Goal: Transaction & Acquisition: Book appointment/travel/reservation

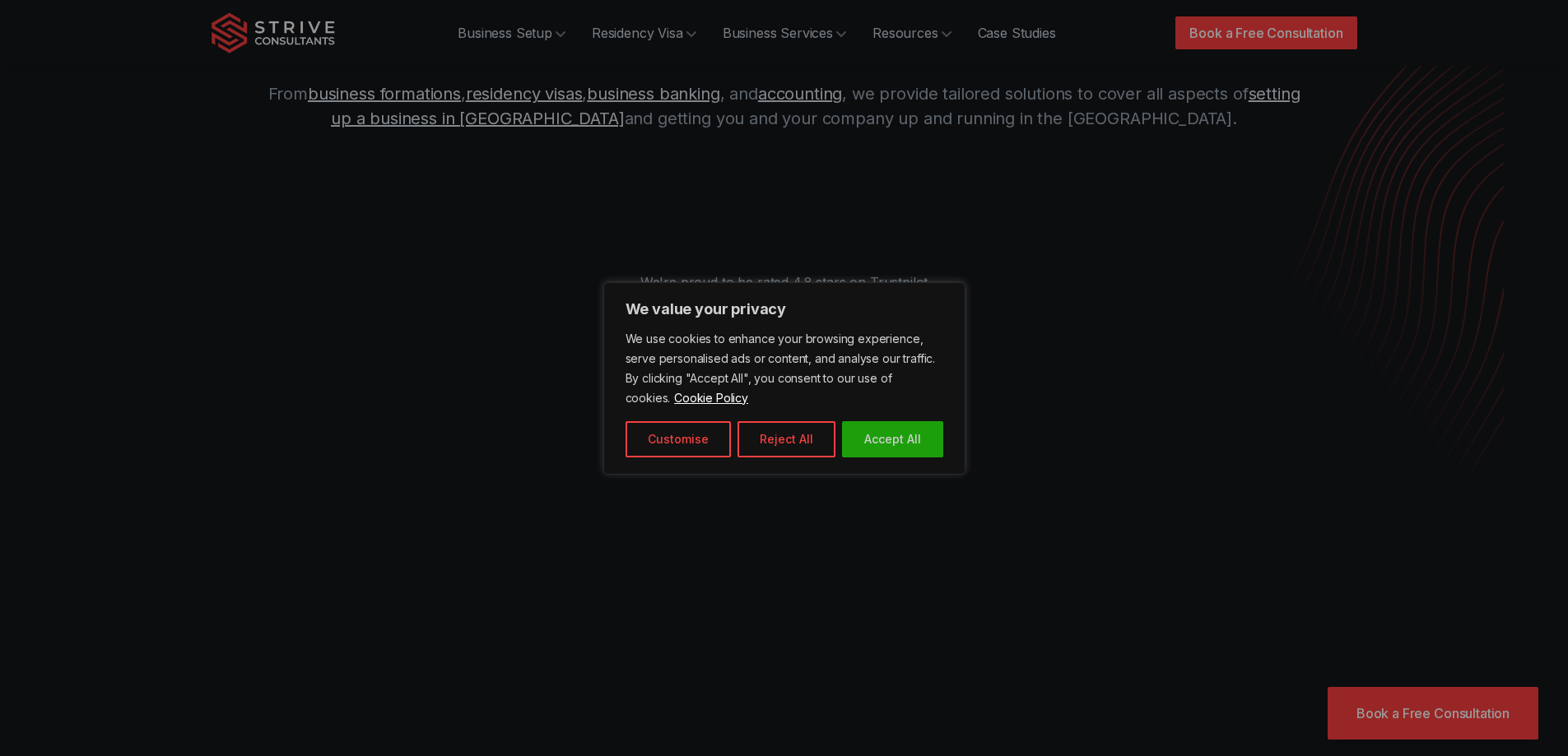
scroll to position [247, 0]
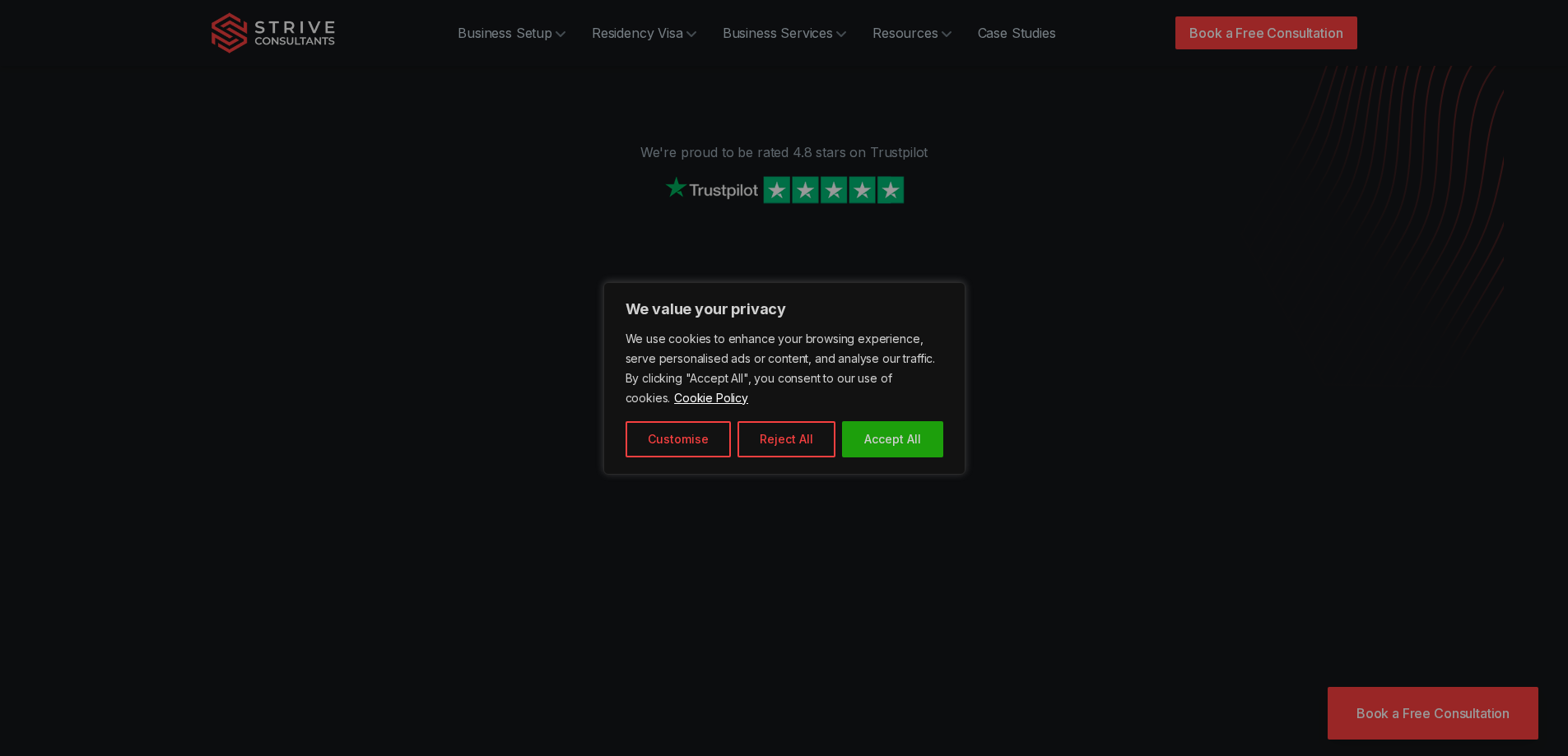
click at [895, 433] on button "Accept All" at bounding box center [892, 439] width 101 height 36
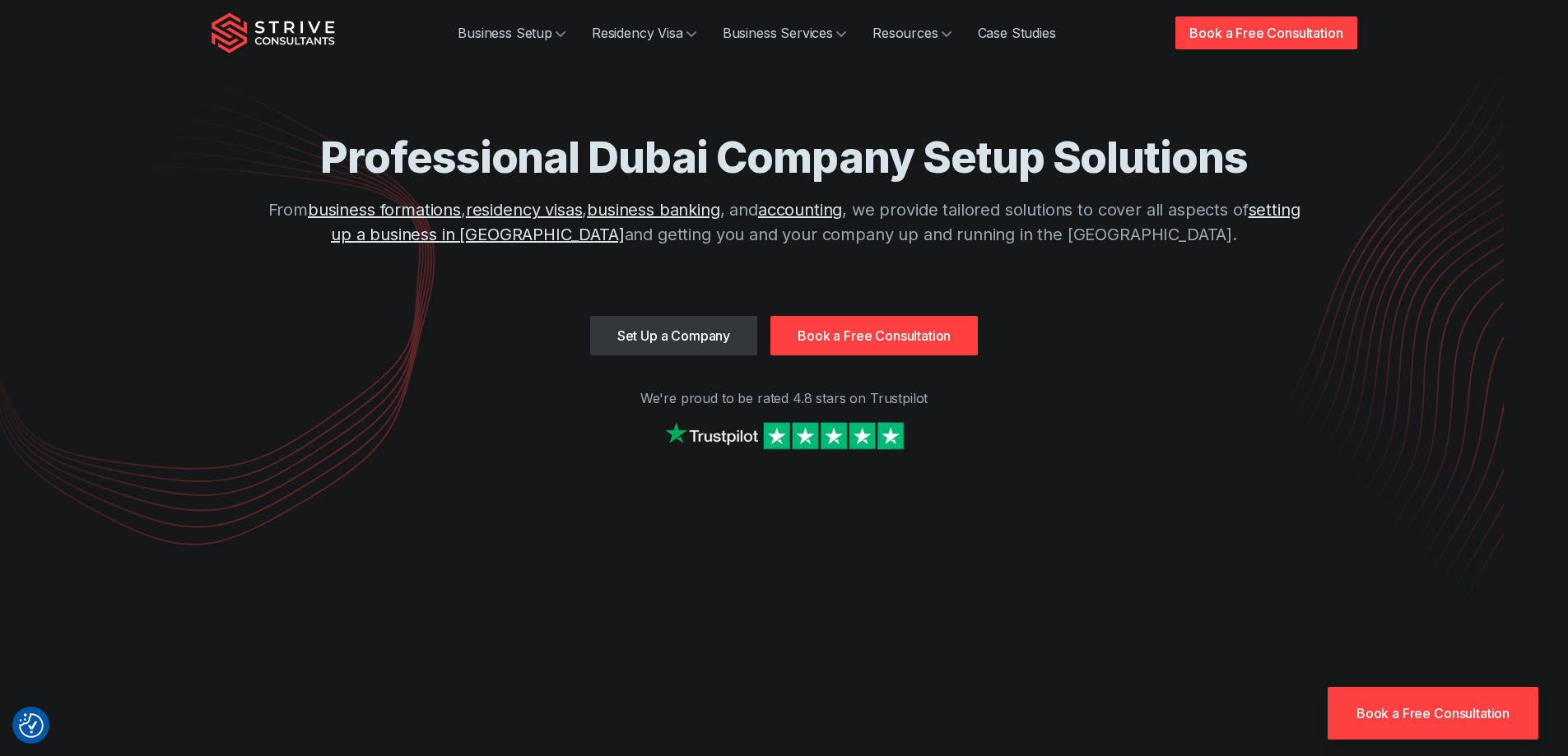
scroll to position [0, 0]
click at [1260, 29] on link "Book a Free Consultation" at bounding box center [1265, 33] width 181 height 33
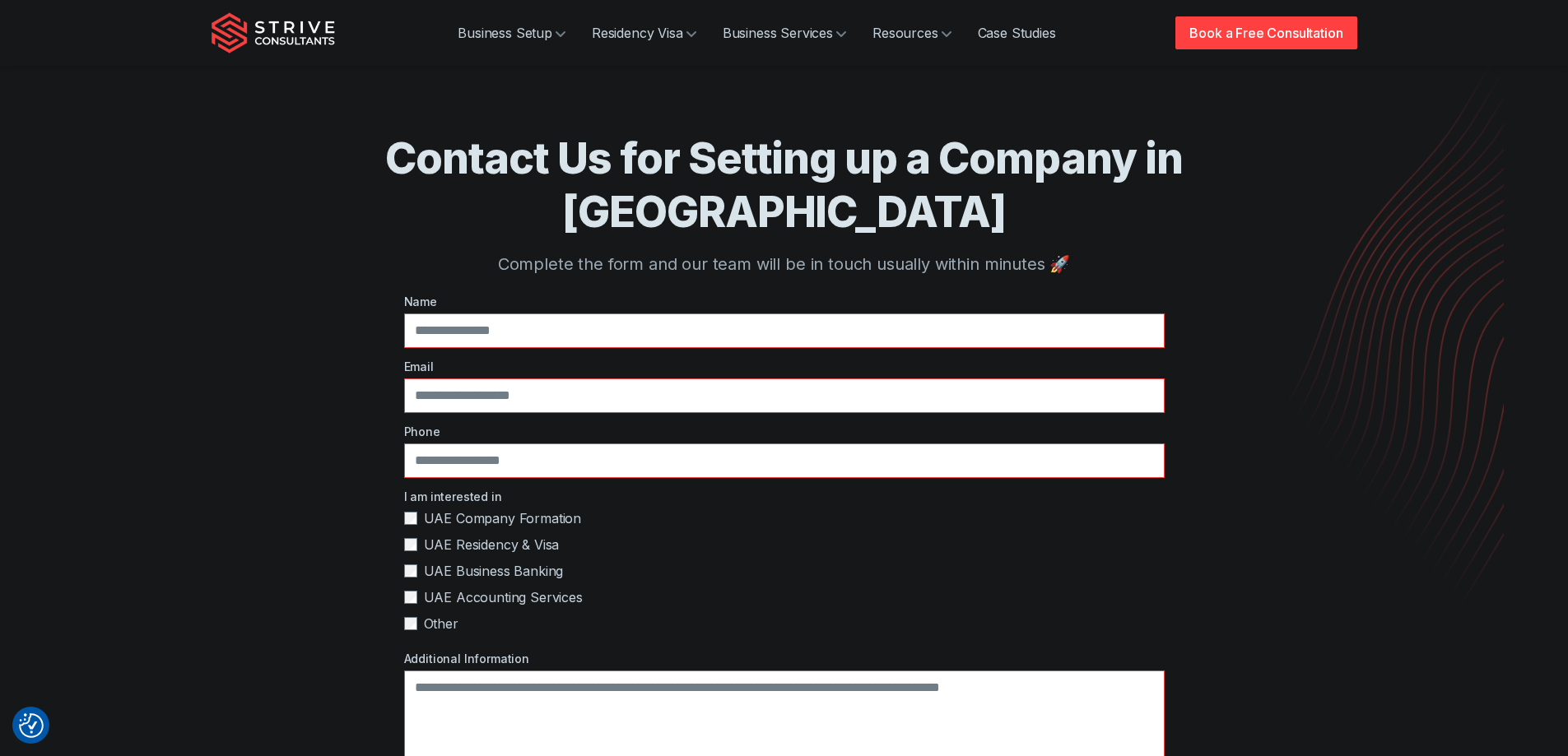
click at [271, 38] on img "Strive Consultants" at bounding box center [274, 33] width 124 height 41
